Goal: Information Seeking & Learning: Learn about a topic

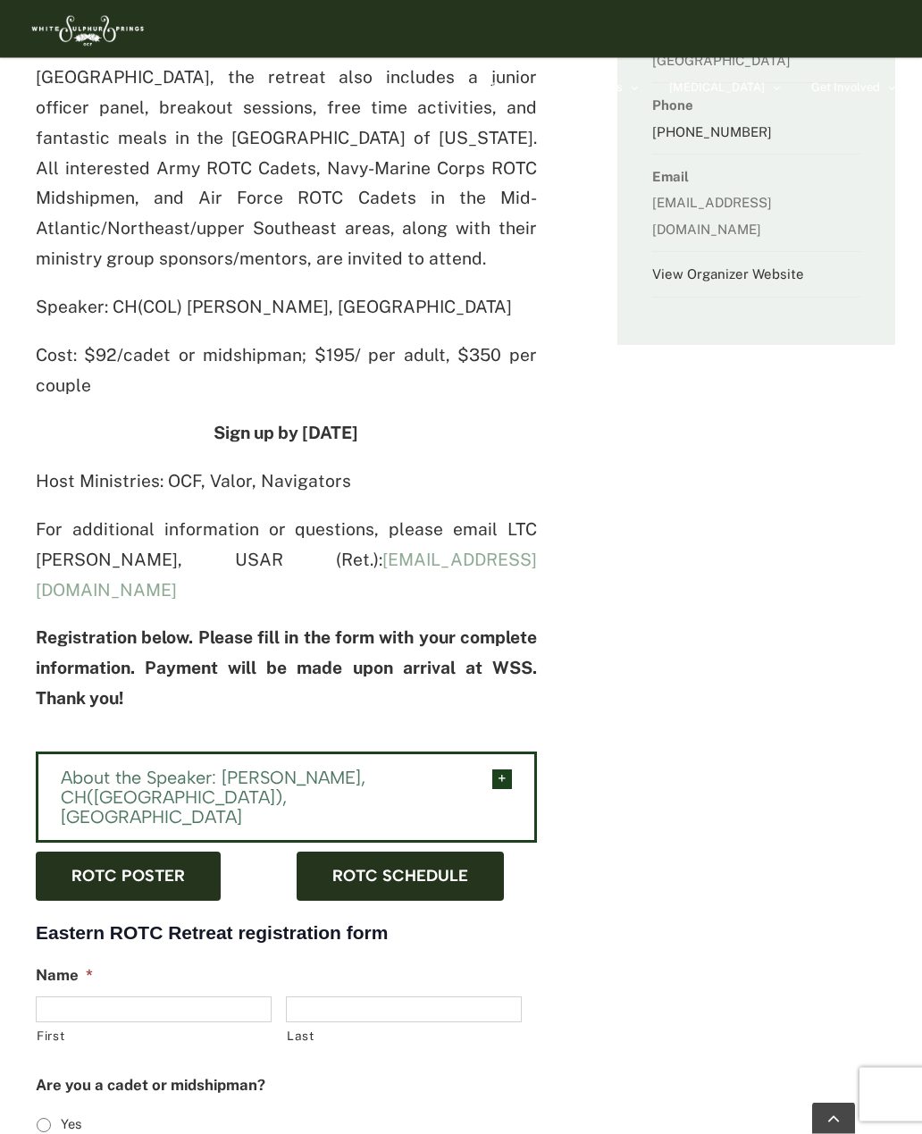
scroll to position [850, 0]
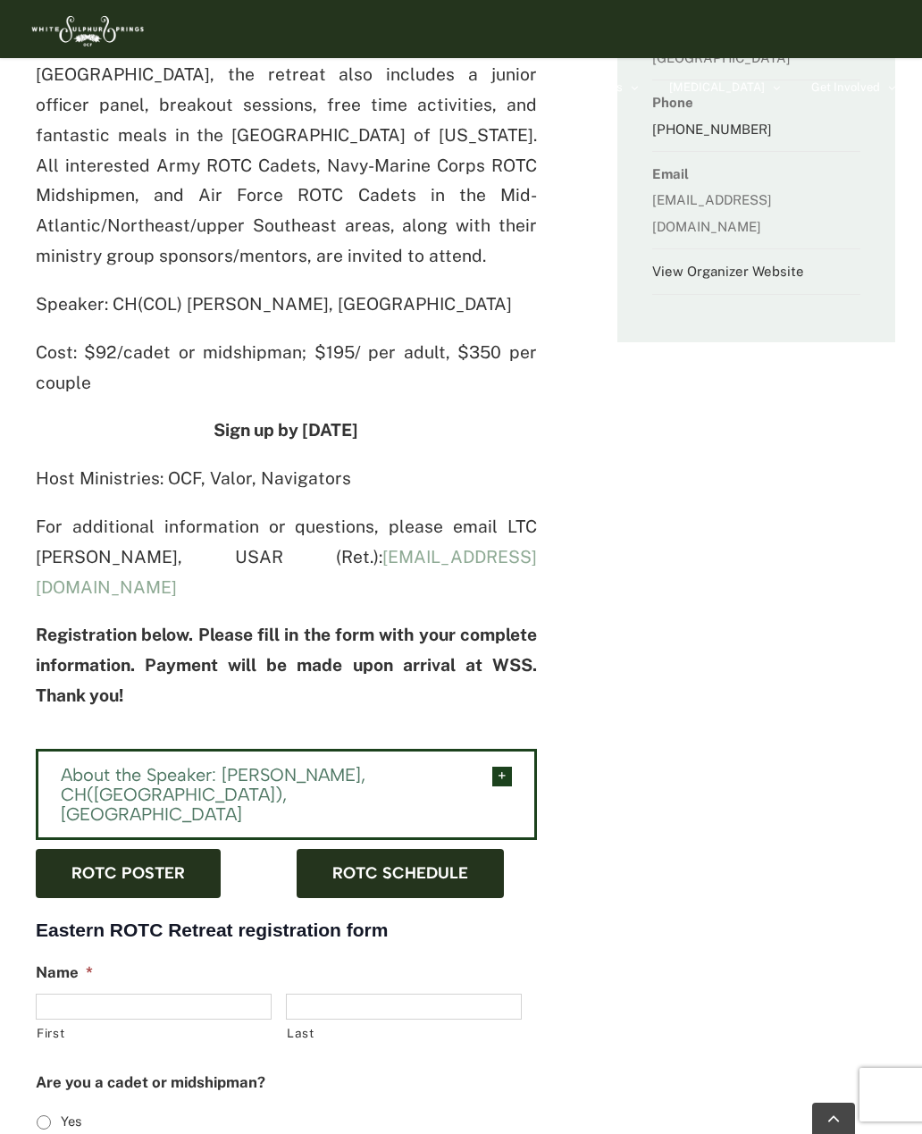
click at [462, 864] on span "ROTC schedule" at bounding box center [400, 873] width 136 height 19
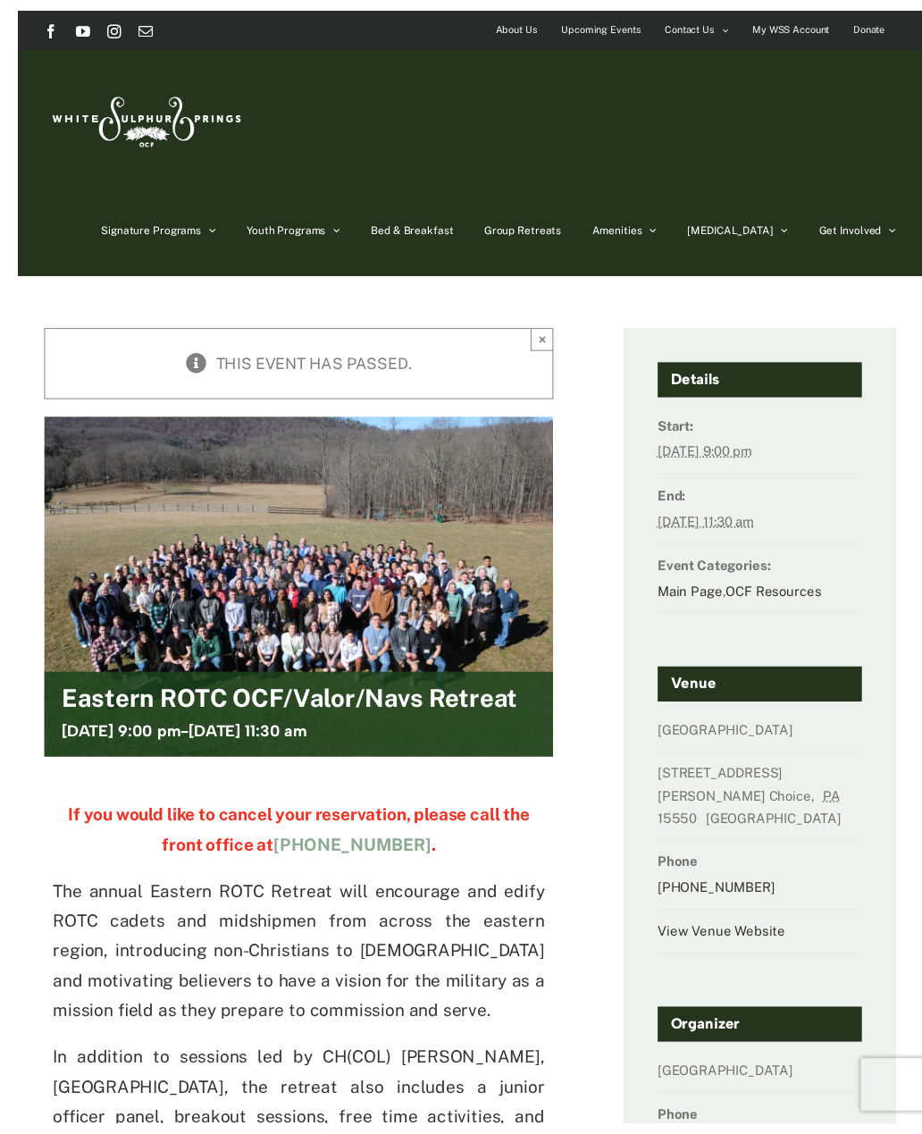
scroll to position [4, 0]
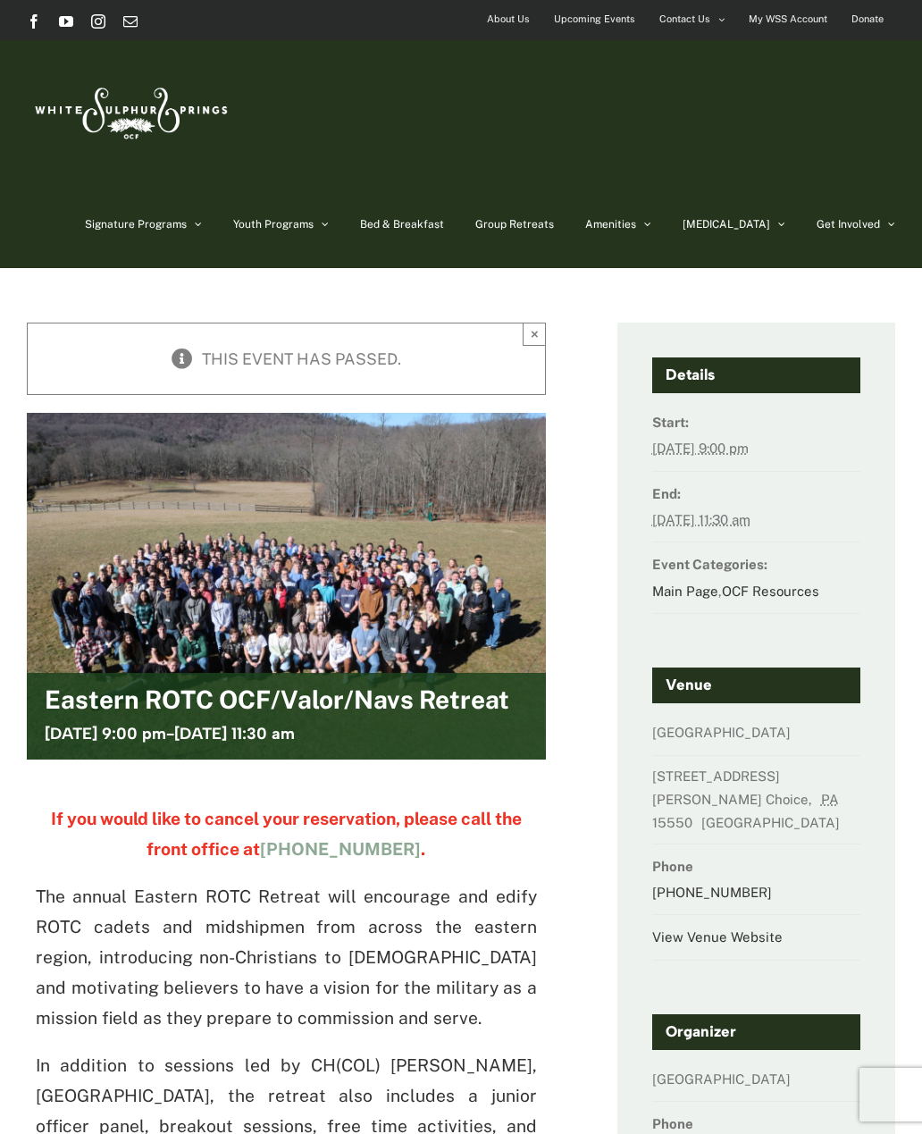
click at [609, 15] on span "Upcoming Events" at bounding box center [594, 19] width 81 height 26
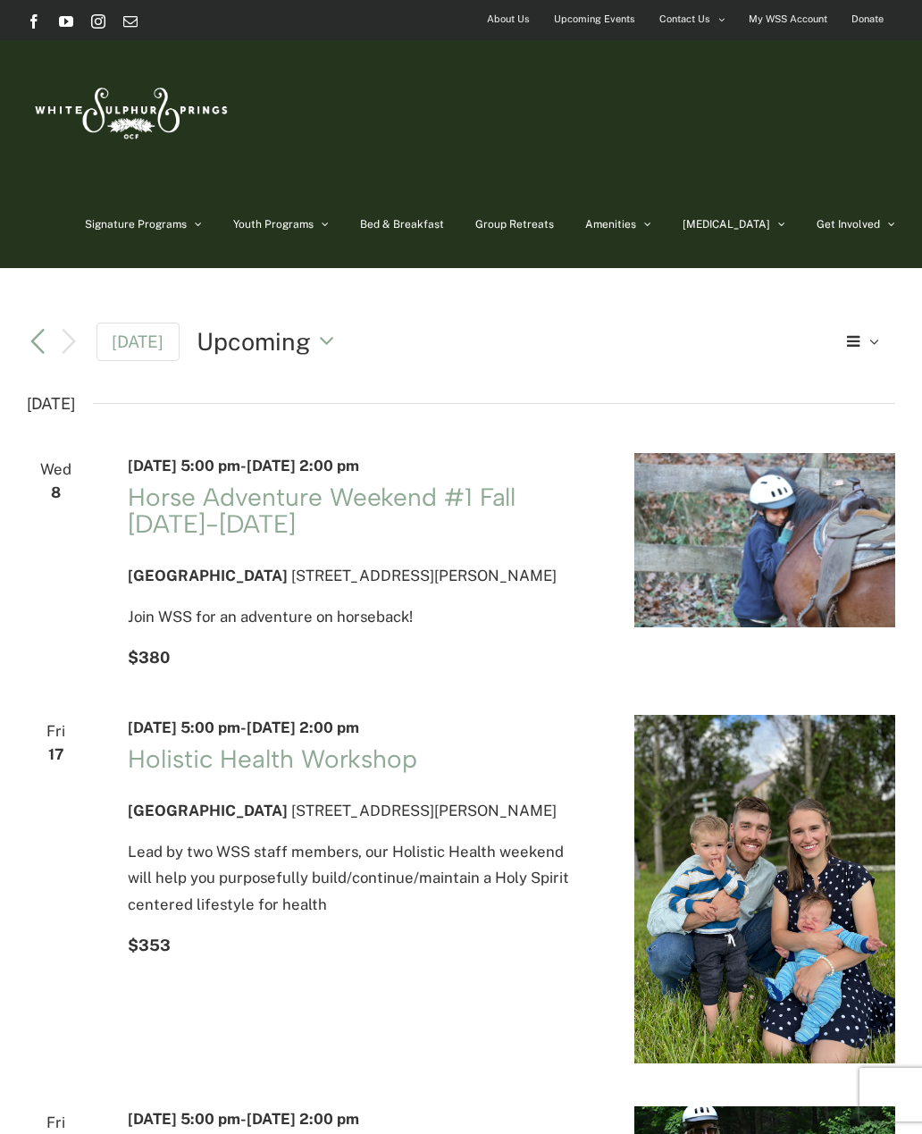
click at [554, 222] on span "Group Retreats" at bounding box center [514, 224] width 79 height 11
